Goal: Task Accomplishment & Management: Use online tool/utility

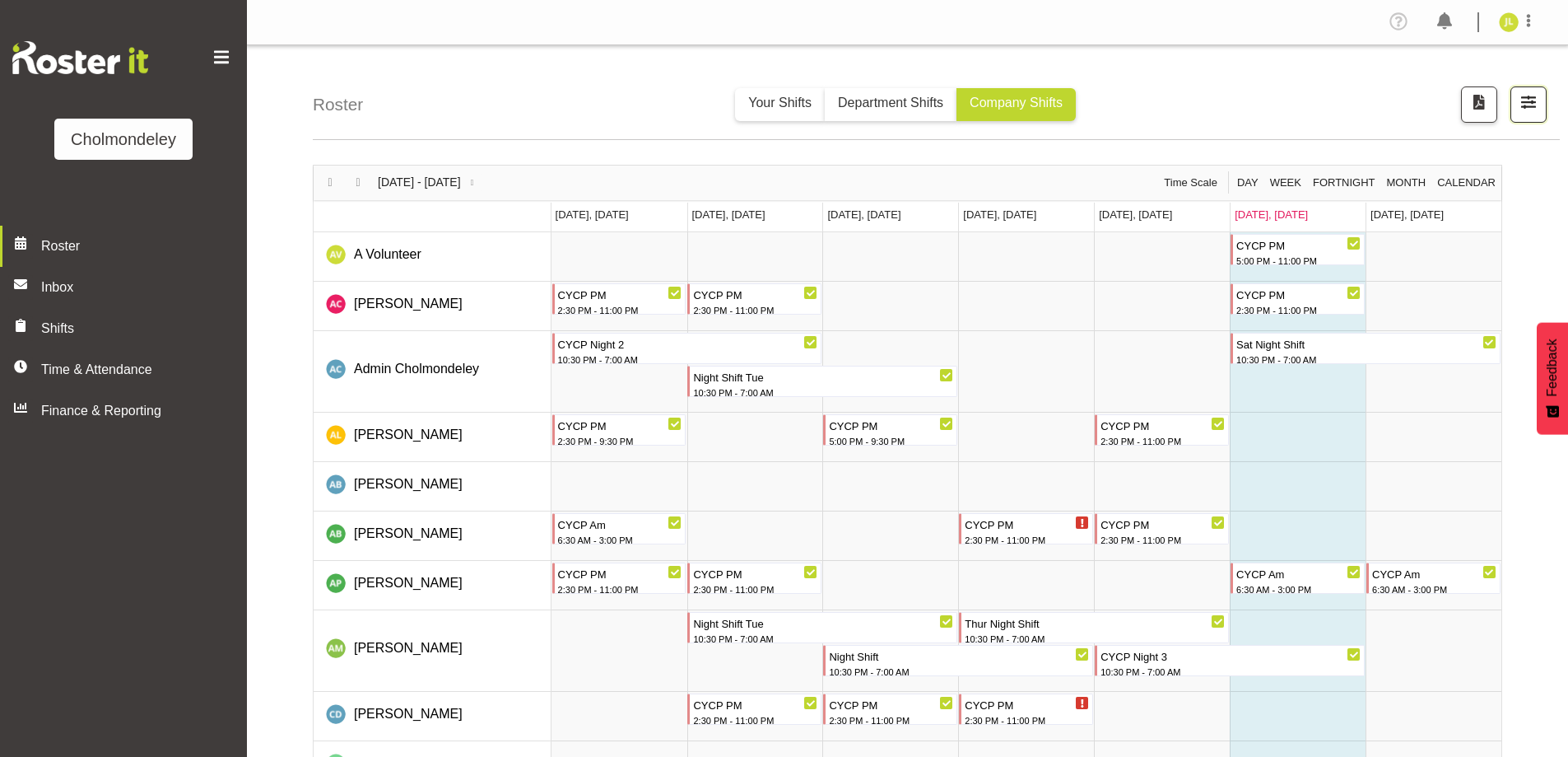
click at [1530, 106] on span "button" at bounding box center [1529, 102] width 21 height 21
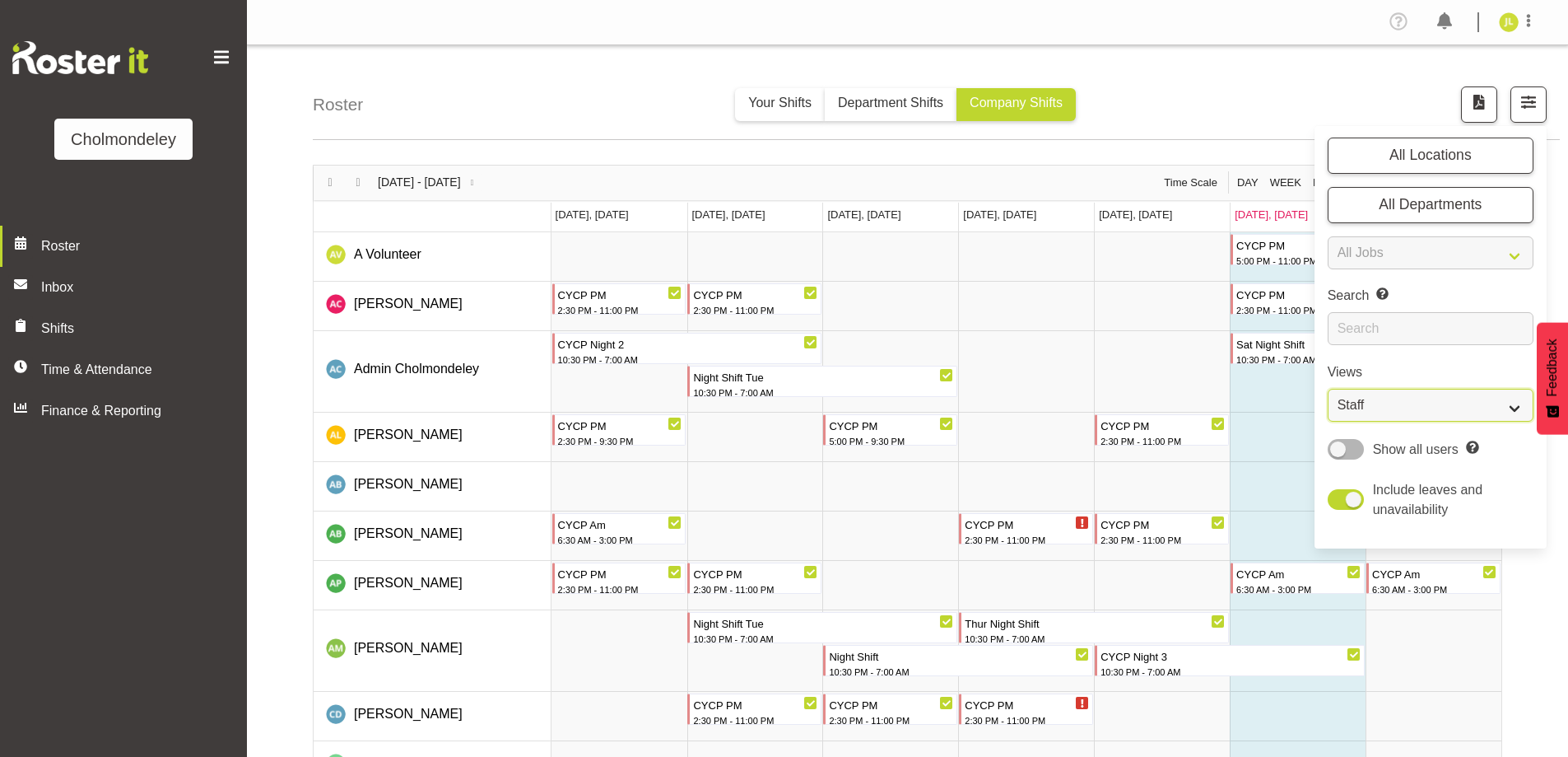
click at [1446, 403] on select "Staff Role Shift - Horizontal Shift - Vertical Staff - Location" at bounding box center [1430, 406] width 205 height 33
select select "shift"
click at [1328, 389] on select "Staff Role Shift - Horizontal Shift - Vertical Staff - Location" at bounding box center [1430, 406] width 205 height 33
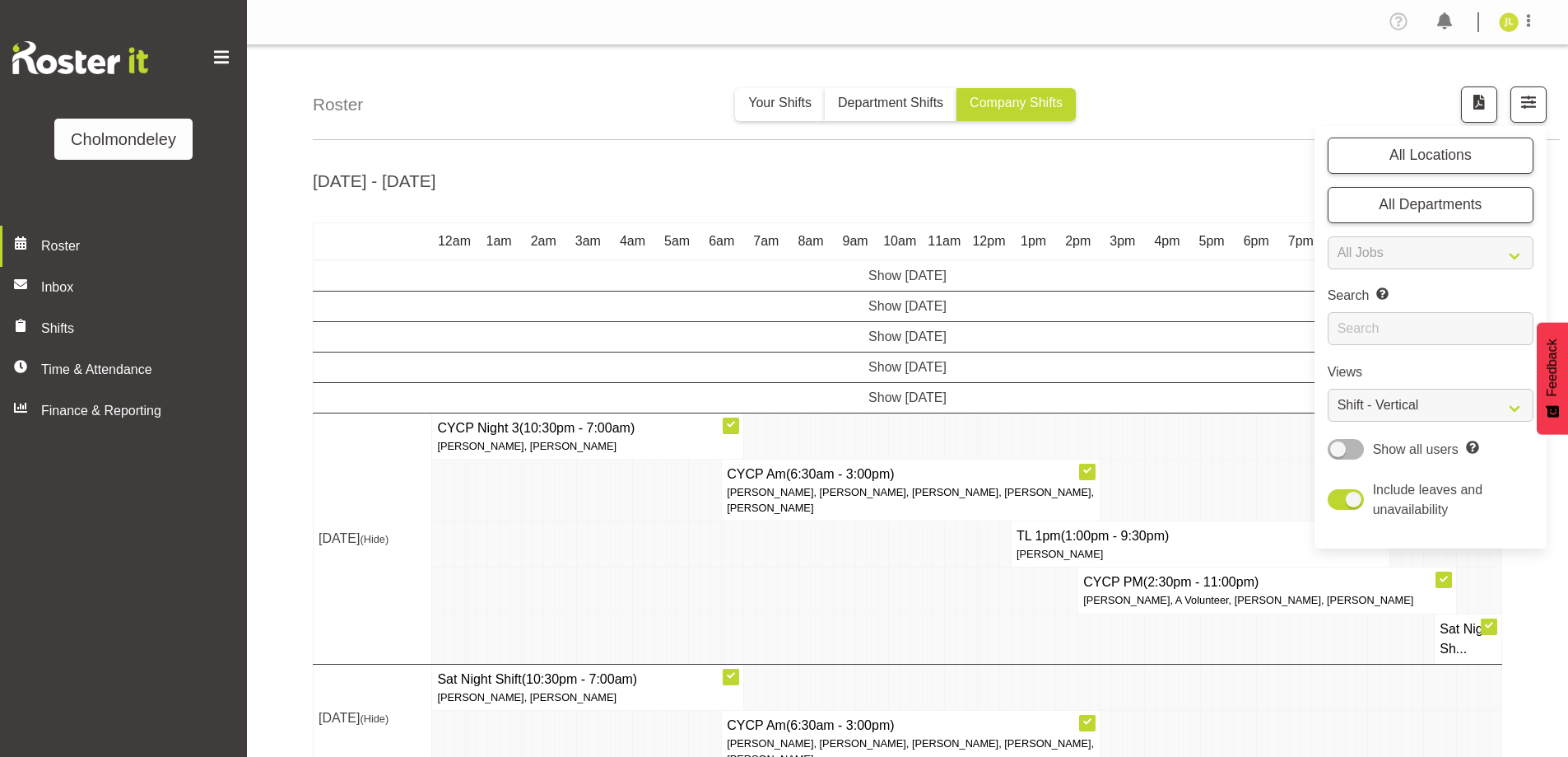
click at [1146, 658] on td at bounding box center [1150, 638] width 11 height 50
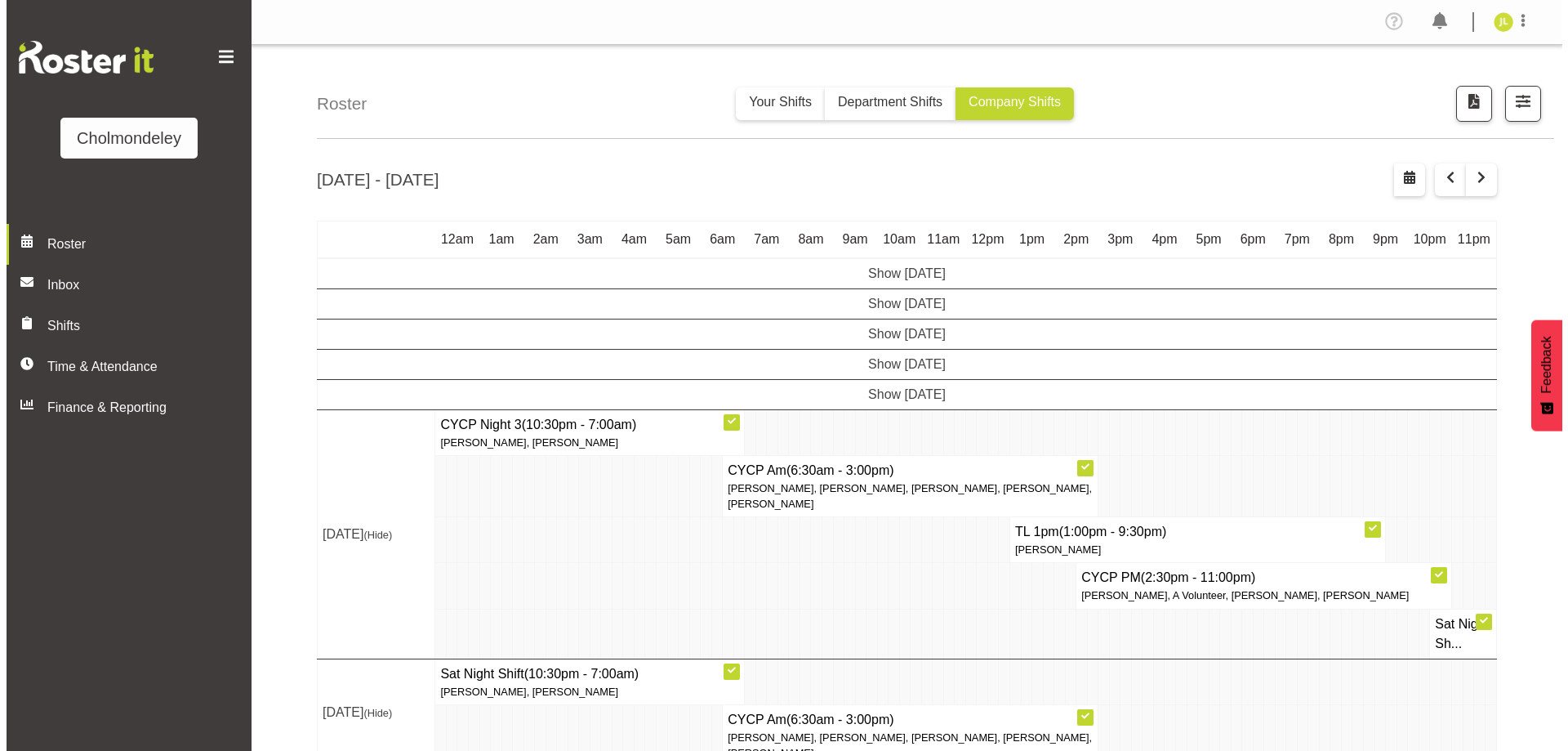
scroll to position [53, 0]
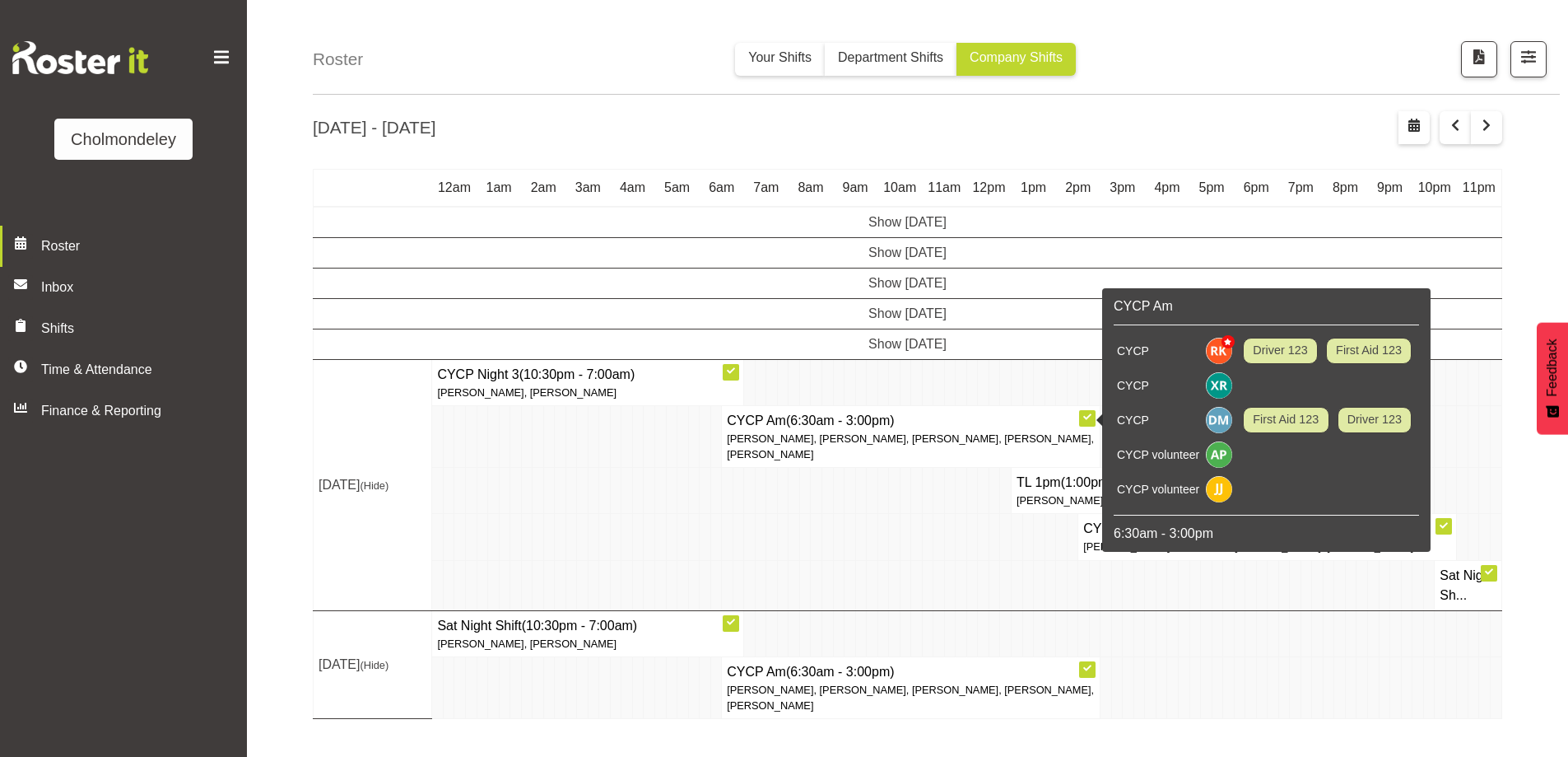
click at [834, 463] on td "CYCP Am (6:30am - 3:00pm) [PERSON_NAME], [PERSON_NAME], [PERSON_NAME], [PERSON_…" at bounding box center [911, 435] width 378 height 62
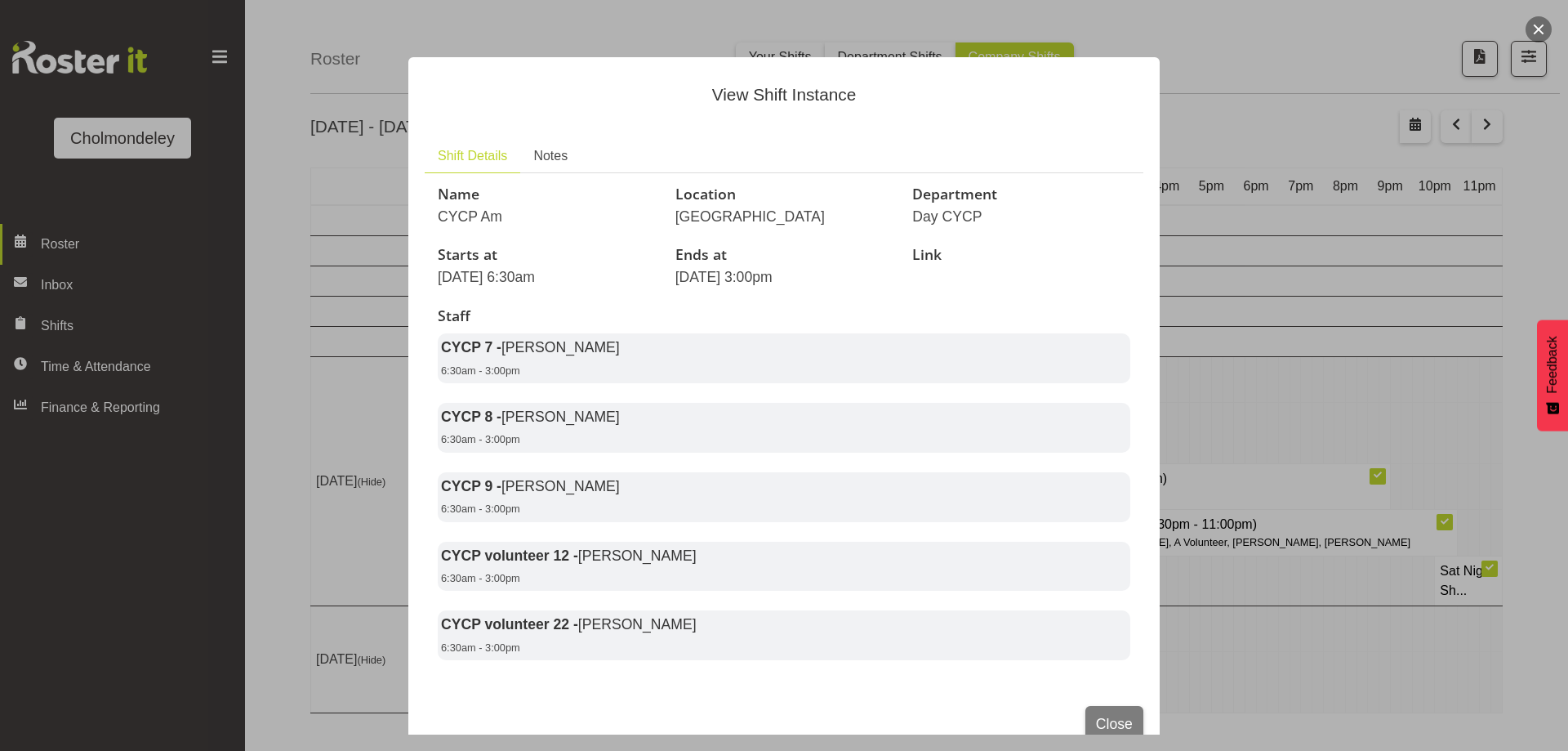
scroll to position [54, 0]
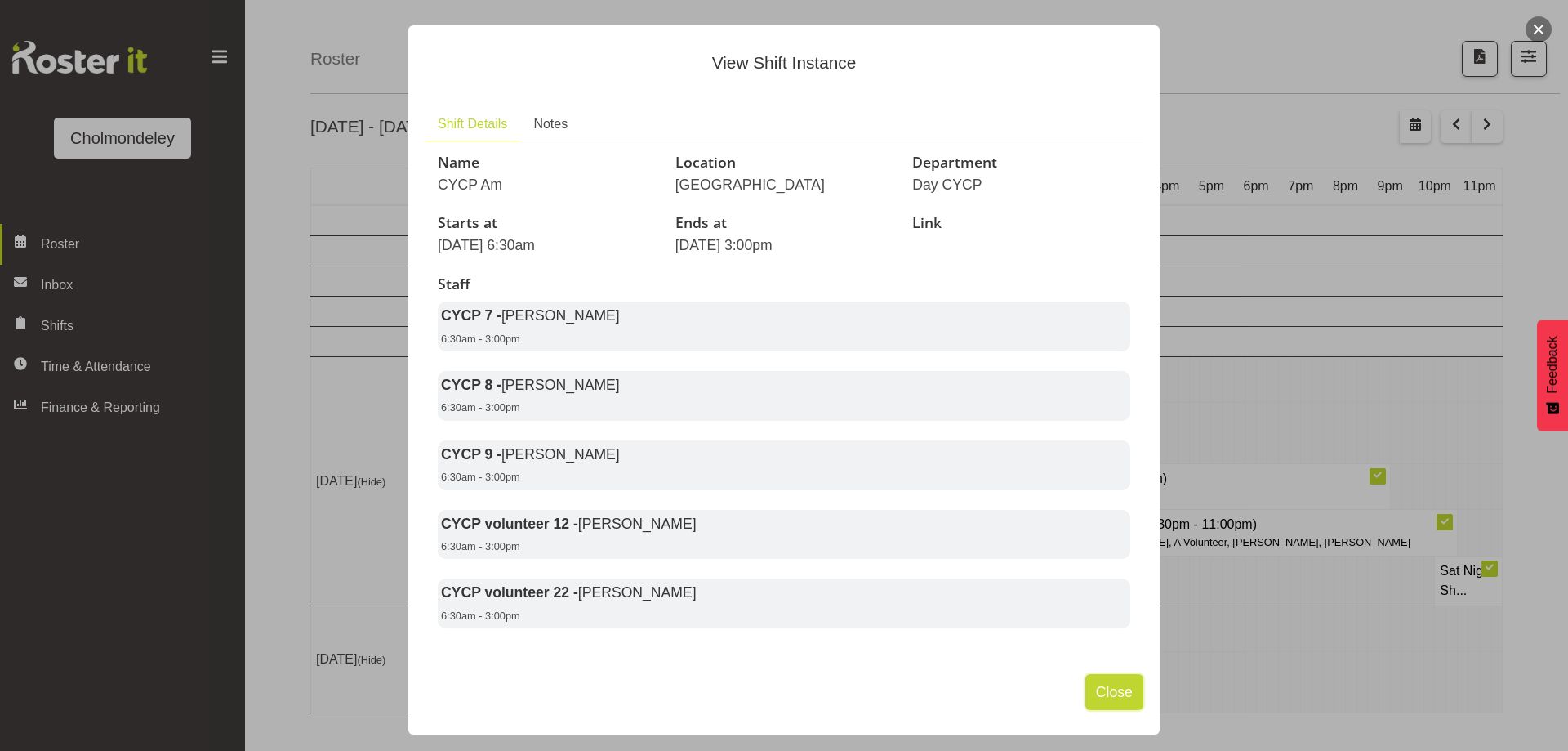
click at [1096, 682] on span "Close" at bounding box center [1114, 691] width 36 height 21
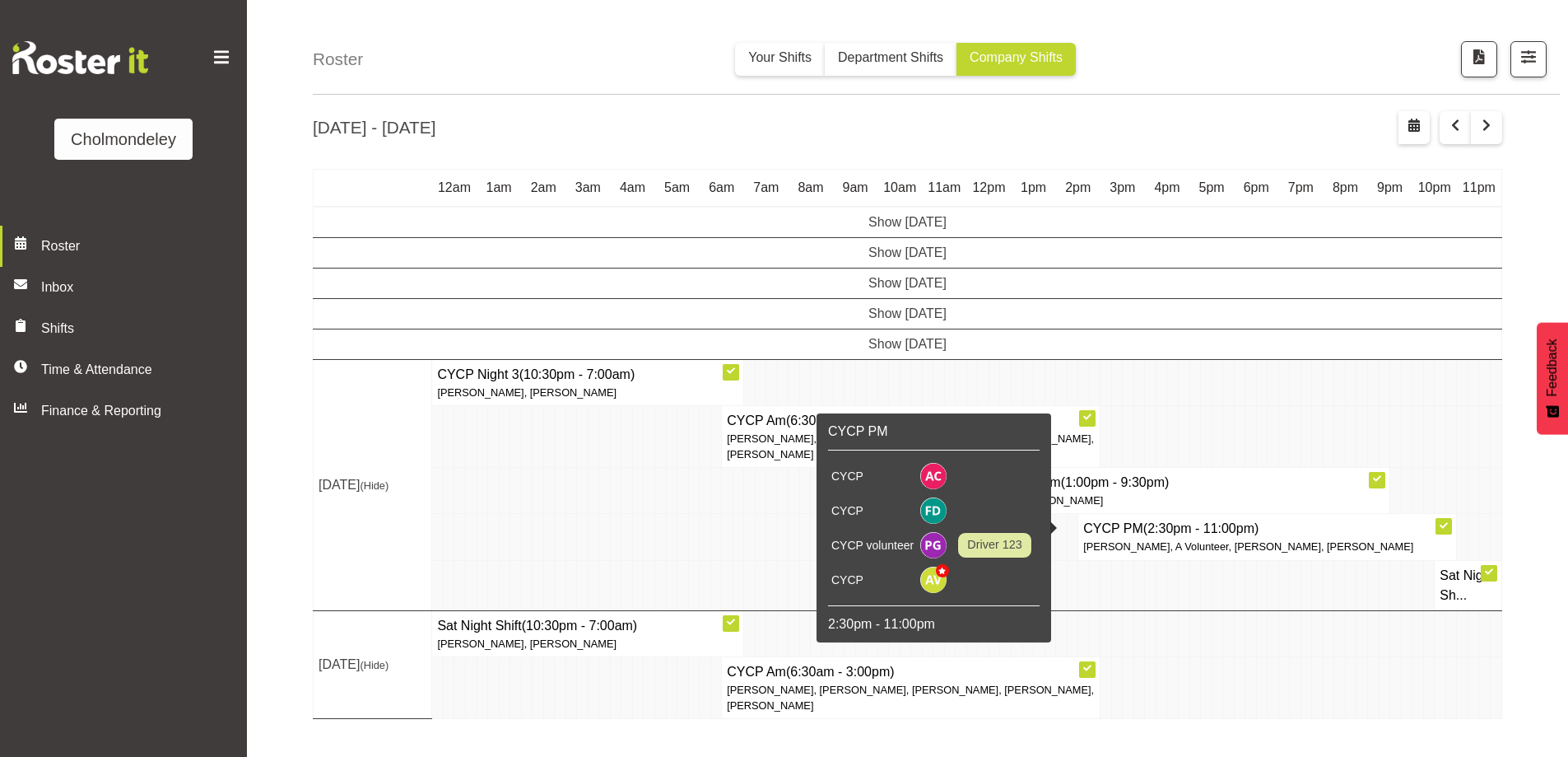
click at [1359, 521] on h4 "CYCP PM (2:30pm - 11:00pm)" at bounding box center [1266, 528] width 368 height 20
